Goal: Transaction & Acquisition: Purchase product/service

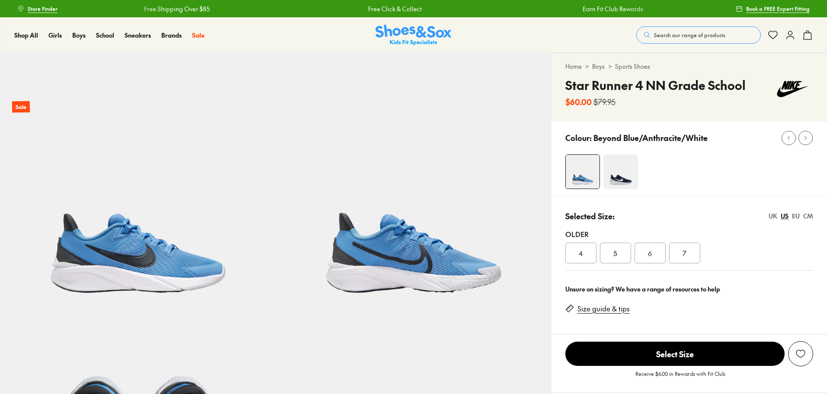
select select "*"
click at [650, 256] on span "6" at bounding box center [650, 253] width 4 height 10
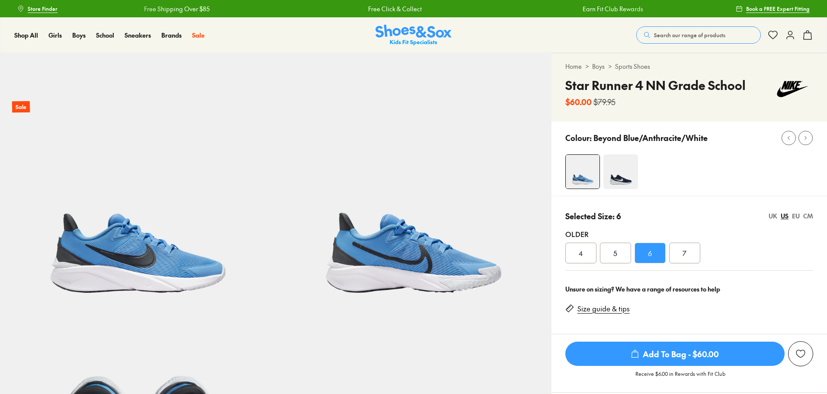
click at [609, 174] on img at bounding box center [620, 171] width 35 height 35
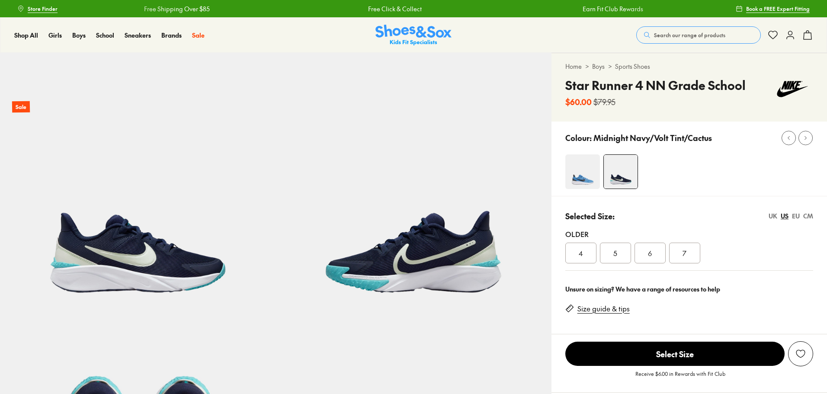
select select "*"
click at [653, 252] on div "6" at bounding box center [650, 253] width 31 height 21
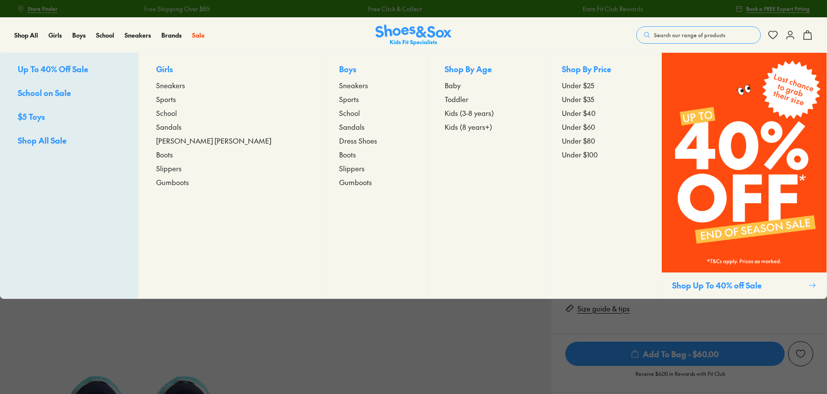
click at [176, 98] on span "Sports" at bounding box center [166, 99] width 20 height 10
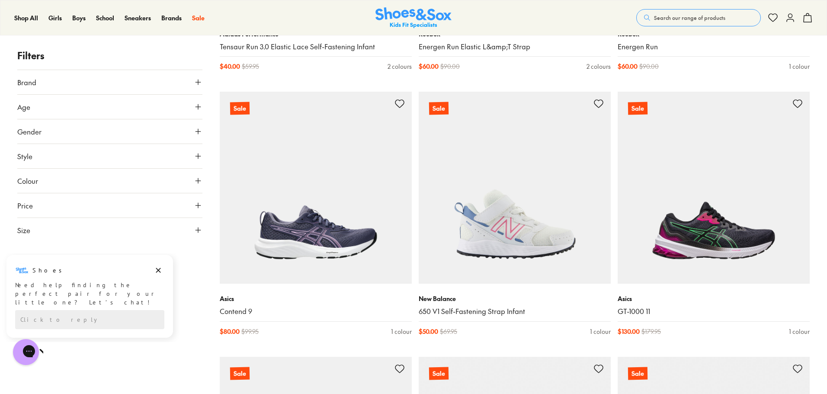
scroll to position [1946, 0]
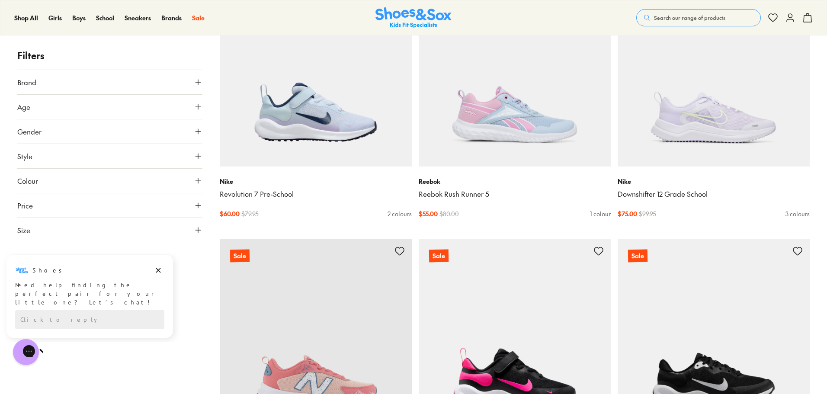
scroll to position [5320, 0]
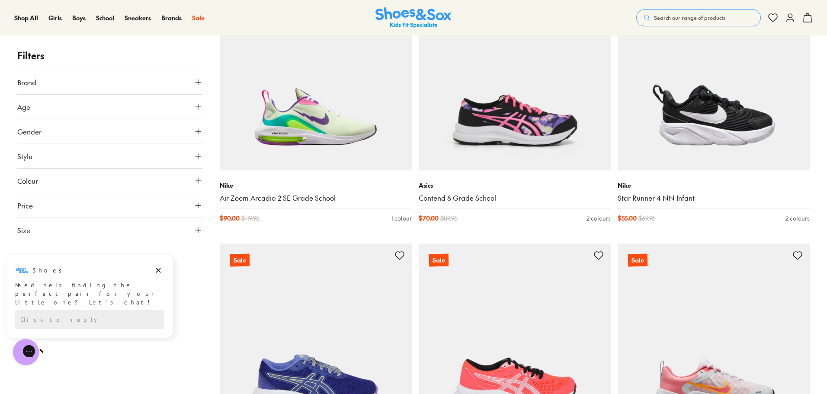
scroll to position [5969, 0]
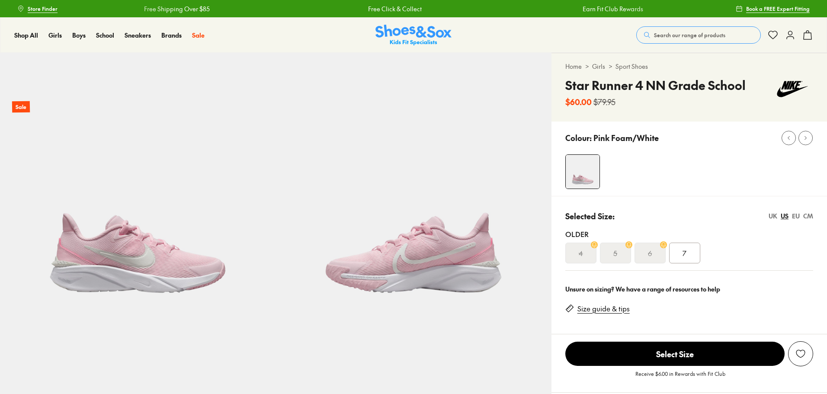
select select "*"
